Goal: Transaction & Acquisition: Purchase product/service

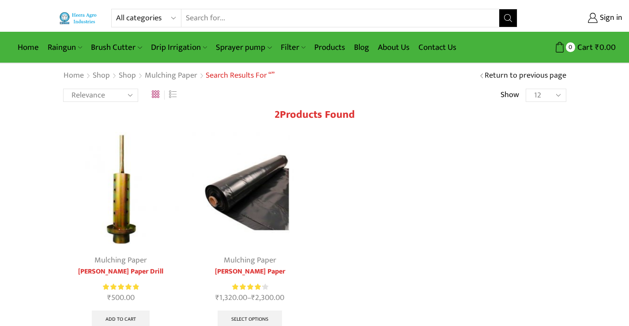
drag, startPoint x: 172, startPoint y: 20, endPoint x: 179, endPoint y: 23, distance: 7.3
click at [178, 22] on select "All categories Accessories Air Release Valve Brush Cutter Domestic Use Drip Irr…" at bounding box center [148, 18] width 65 height 18
select select "drip-irrigation"
click at [116, 9] on select "All categories Accessories Air Release Valve Brush Cutter Domestic Use Drip Irr…" at bounding box center [148, 18] width 65 height 18
click at [509, 14] on button "Search" at bounding box center [508, 18] width 18 height 18
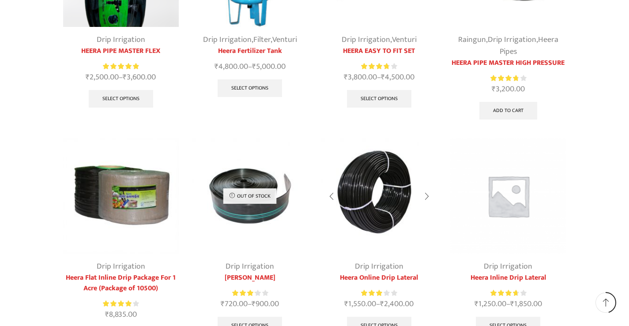
scroll to position [265, 0]
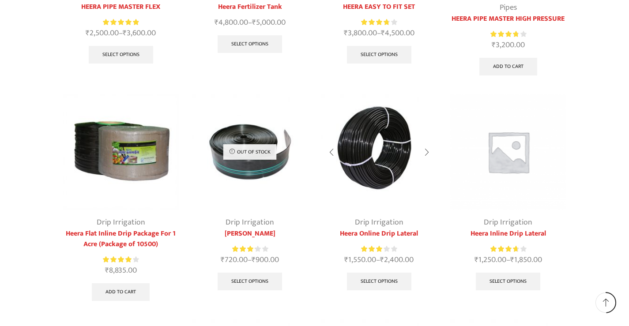
click at [370, 172] on img at bounding box center [379, 152] width 116 height 116
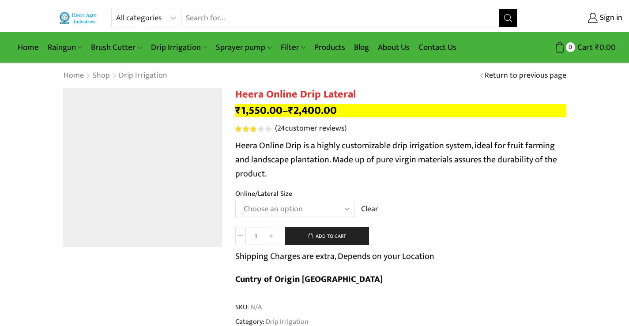
click at [338, 210] on select "Choose an option Heera Online 16MM Heera Online GOLD 16MM Heera Online 12MM Hee…" at bounding box center [295, 209] width 120 height 16
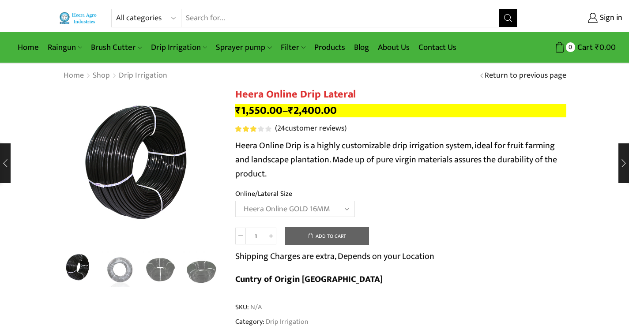
click at [235, 201] on select "Choose an option Heera Online 16MM Heera Online GOLD 16MM Heera Online 12MM Hee…" at bounding box center [295, 209] width 120 height 16
select select "Heera Online GOLD 16MM"
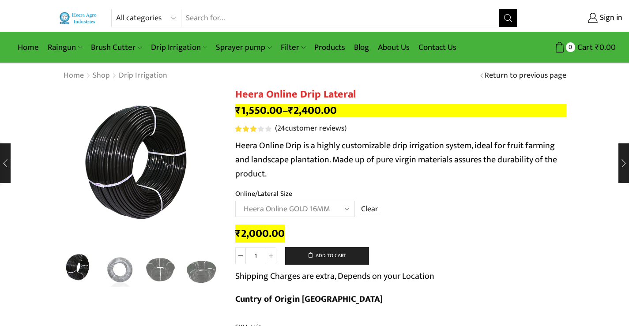
click at [321, 213] on select "Choose an option Heera Online 16MM Heera Online GOLD 16MM Heera Online 12MM Hee…" at bounding box center [295, 209] width 120 height 16
click at [265, 237] on bdi "₹ 2,000.00" at bounding box center [259, 234] width 49 height 18
